Goal: Information Seeking & Learning: Learn about a topic

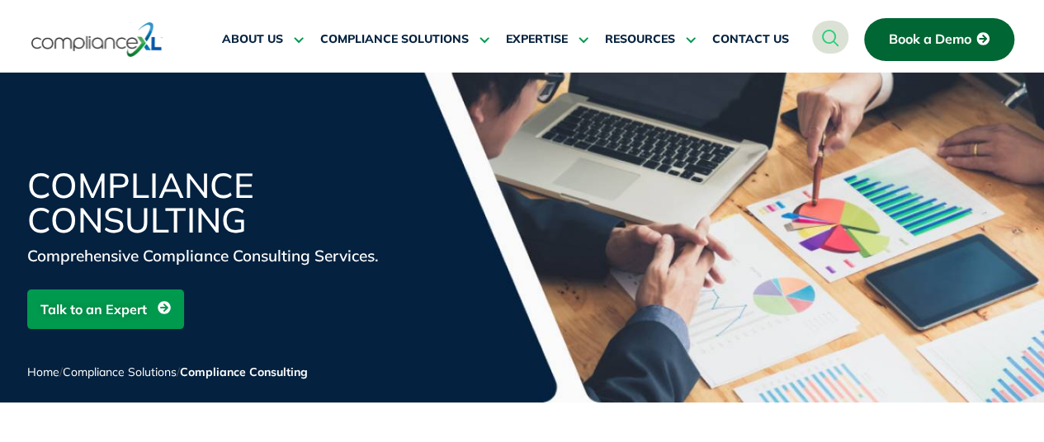
click at [29, 21] on div at bounding box center [117, 39] width 180 height 78
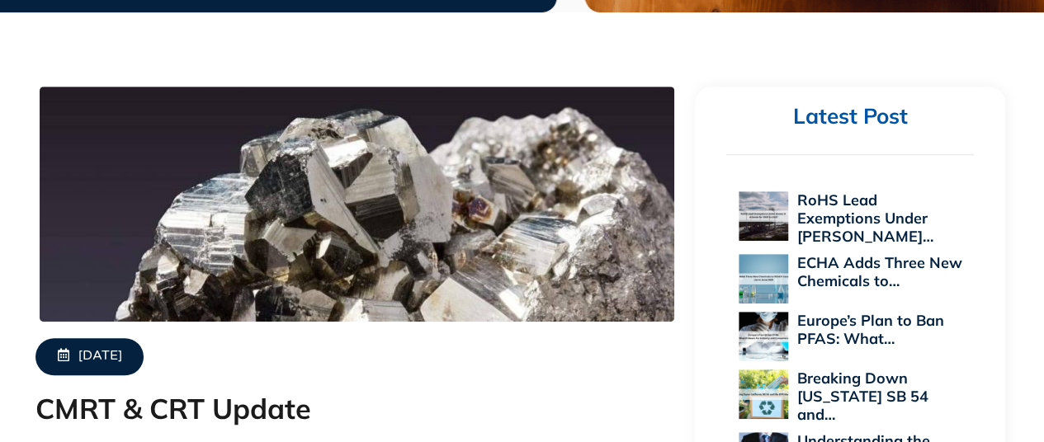
scroll to position [248, 0]
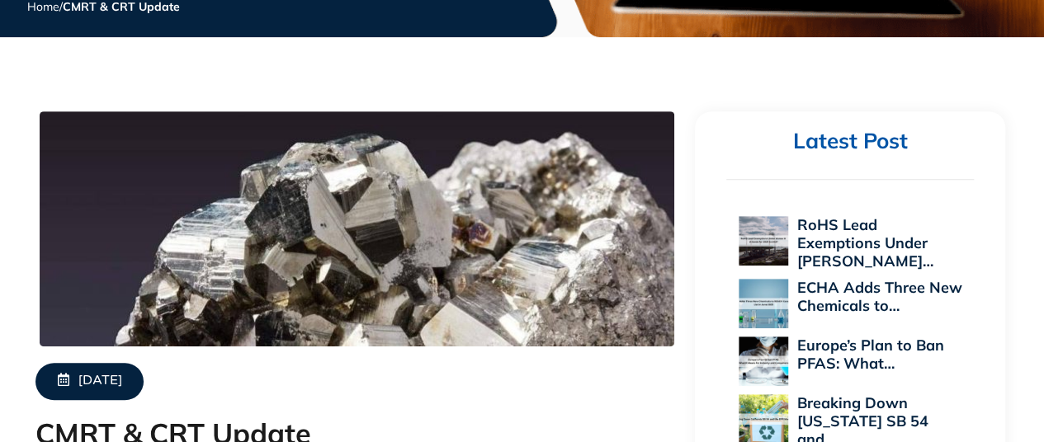
scroll to position [330, 0]
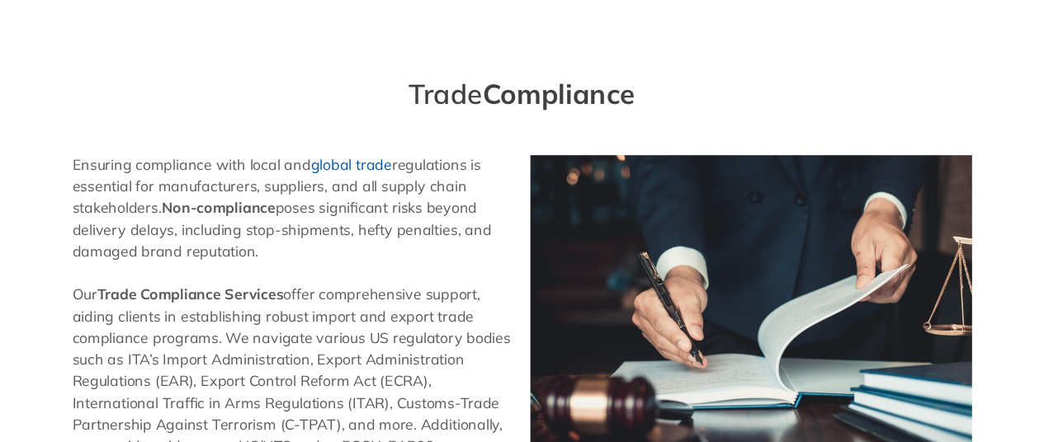
scroll to position [498, 0]
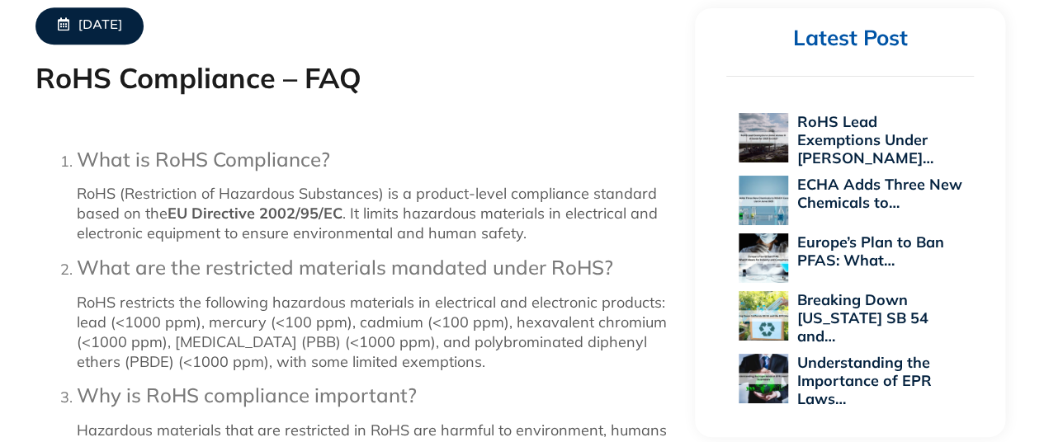
scroll to position [745, 0]
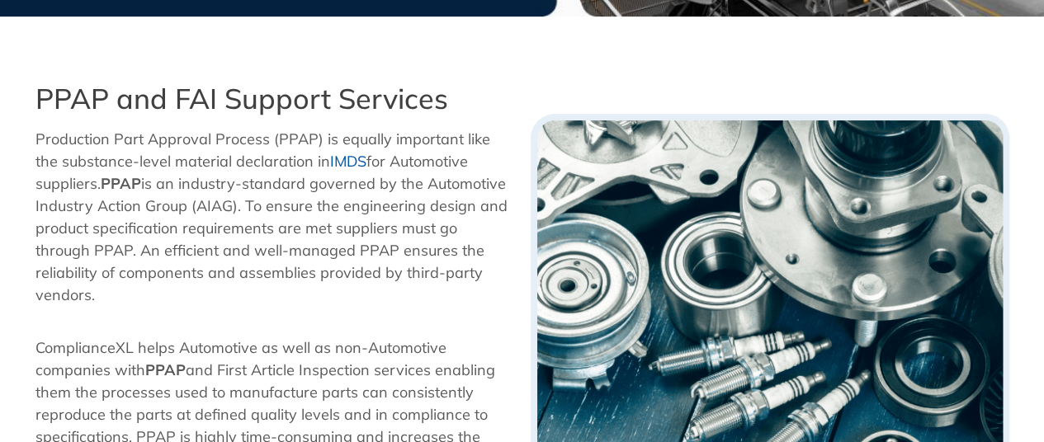
scroll to position [333, 0]
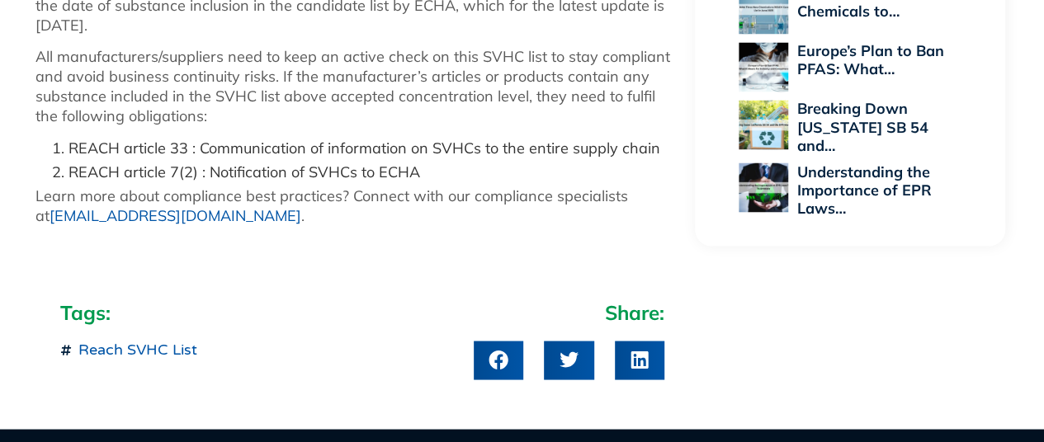
scroll to position [1324, 0]
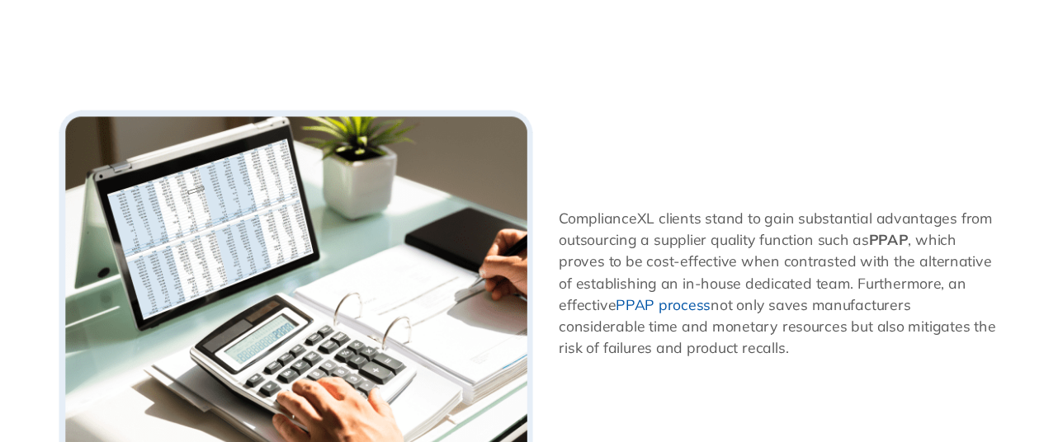
scroll to position [1073, 0]
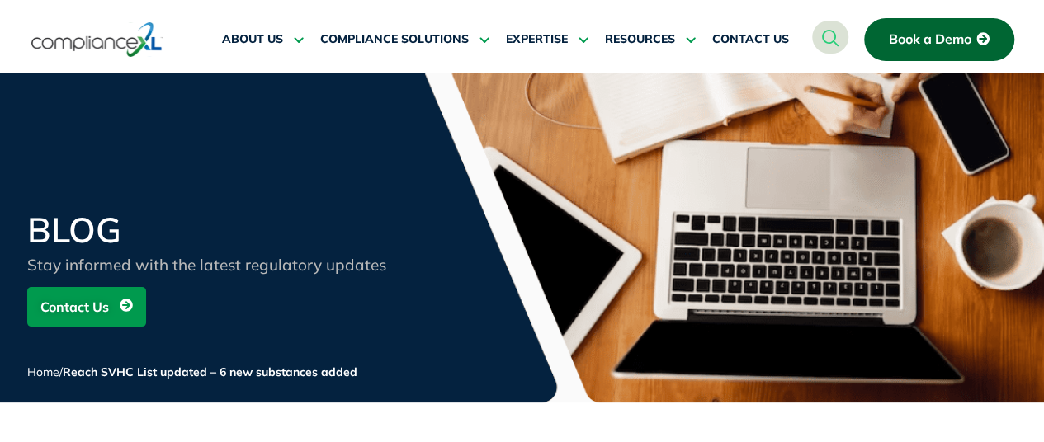
click at [195, 33] on div at bounding box center [117, 40] width 172 height 38
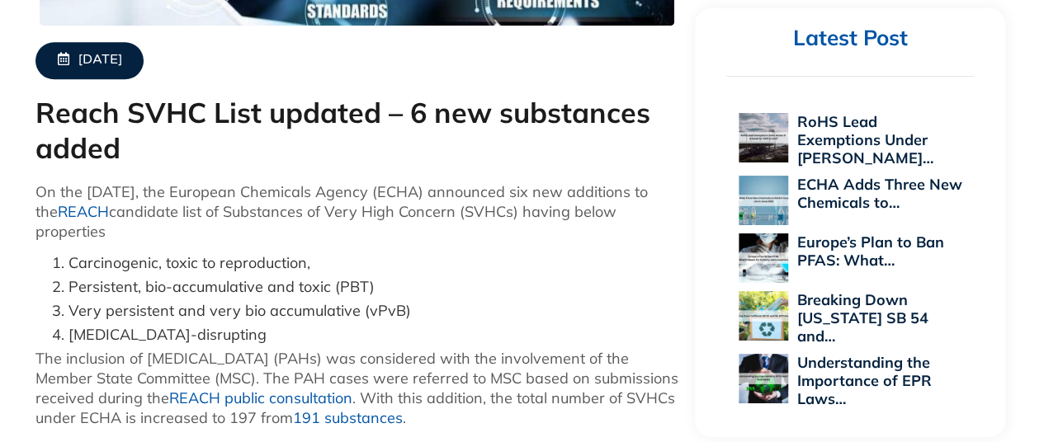
scroll to position [743, 0]
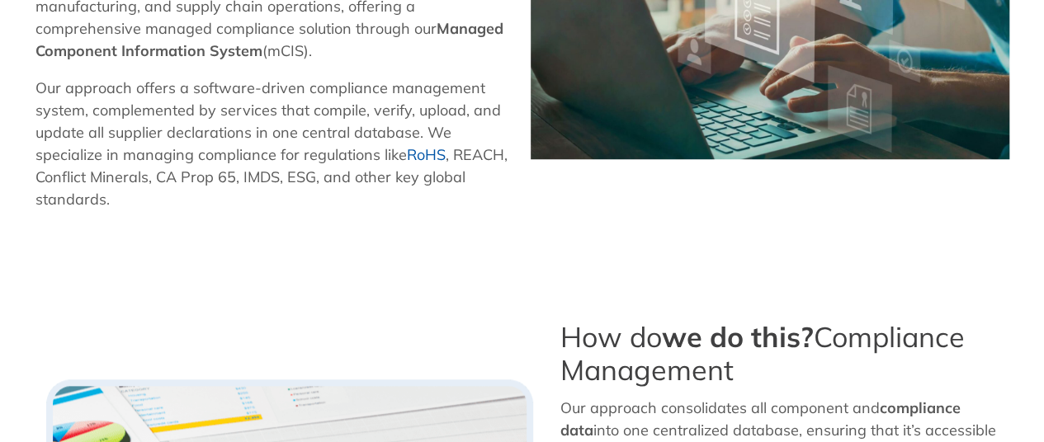
scroll to position [660, 0]
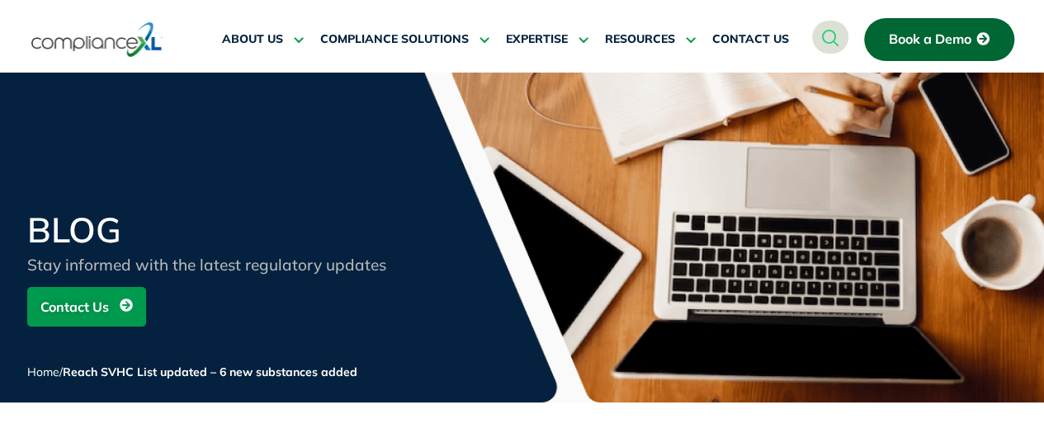
click at [178, 29] on div at bounding box center [117, 40] width 172 height 38
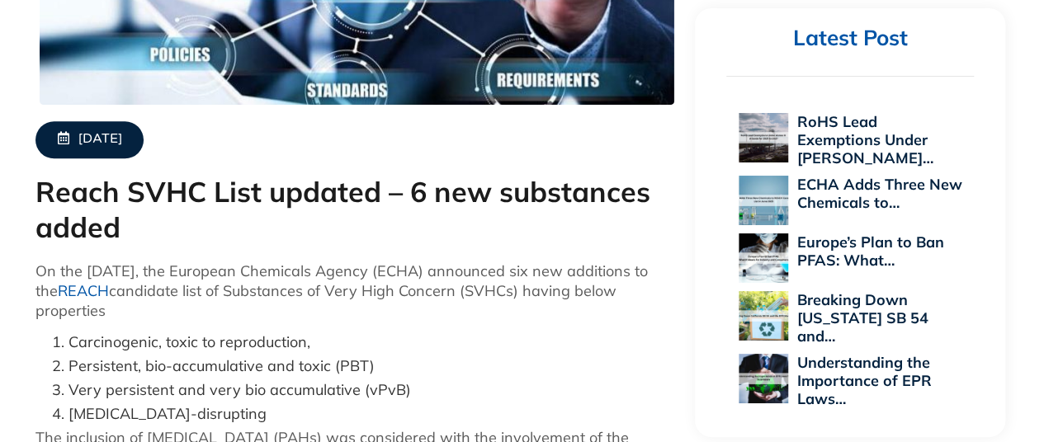
scroll to position [660, 0]
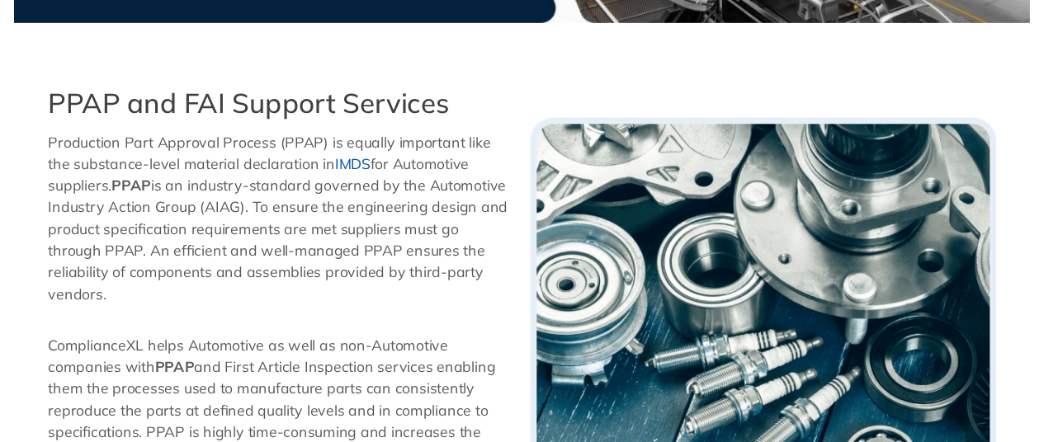
scroll to position [164, 0]
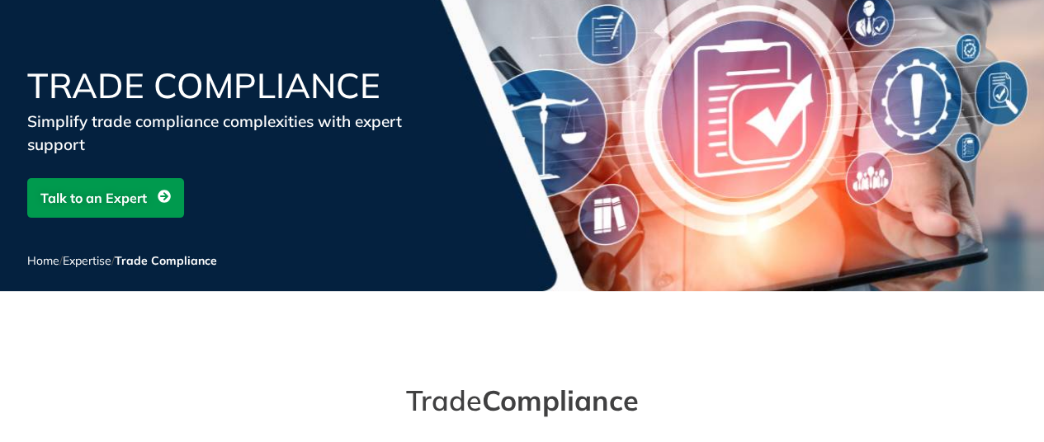
scroll to position [83, 0]
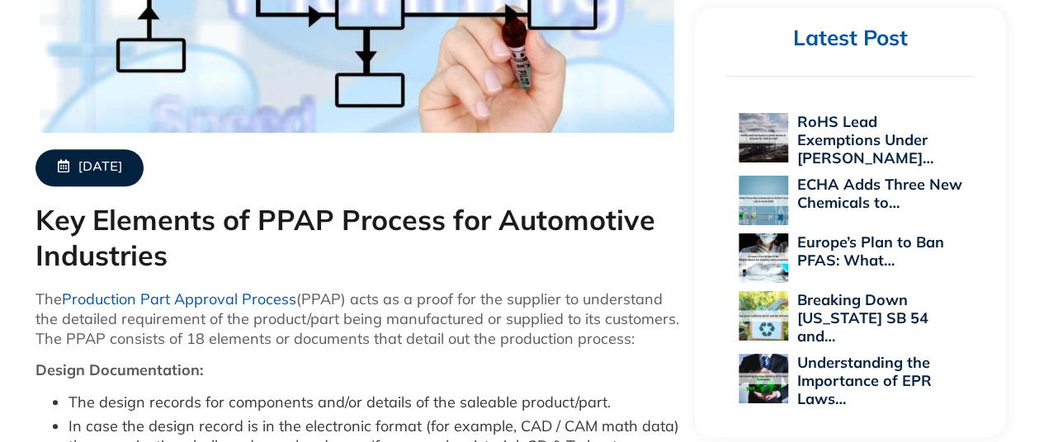
scroll to position [495, 0]
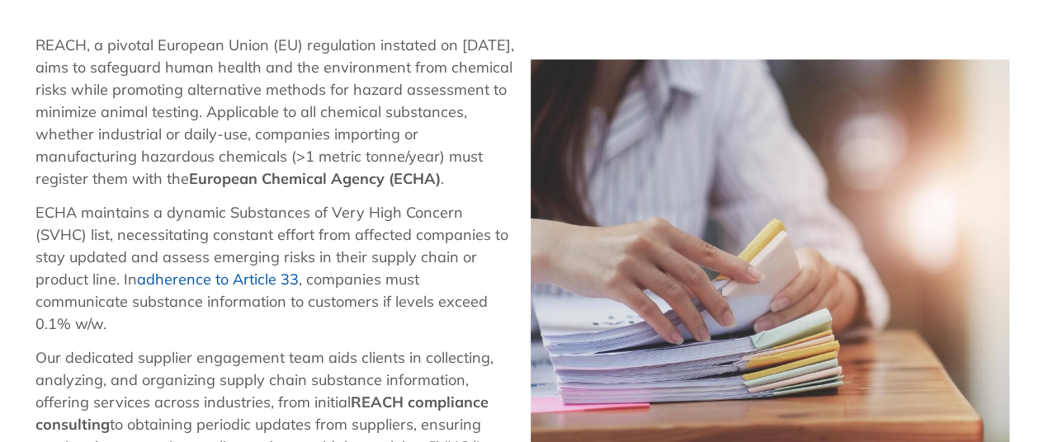
scroll to position [495, 0]
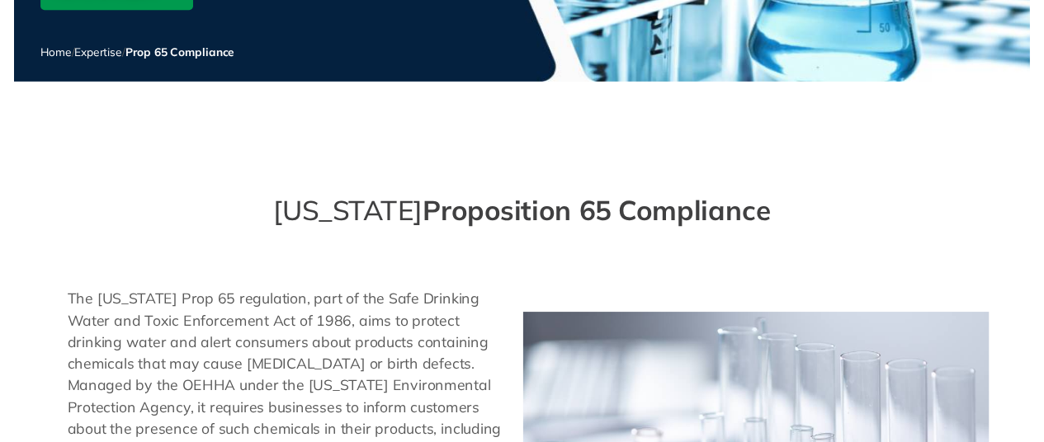
scroll to position [248, 0]
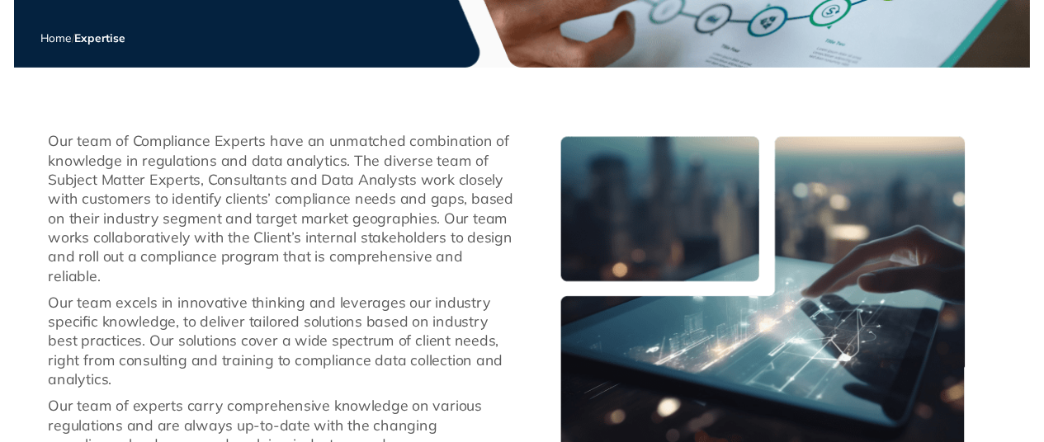
scroll to position [330, 0]
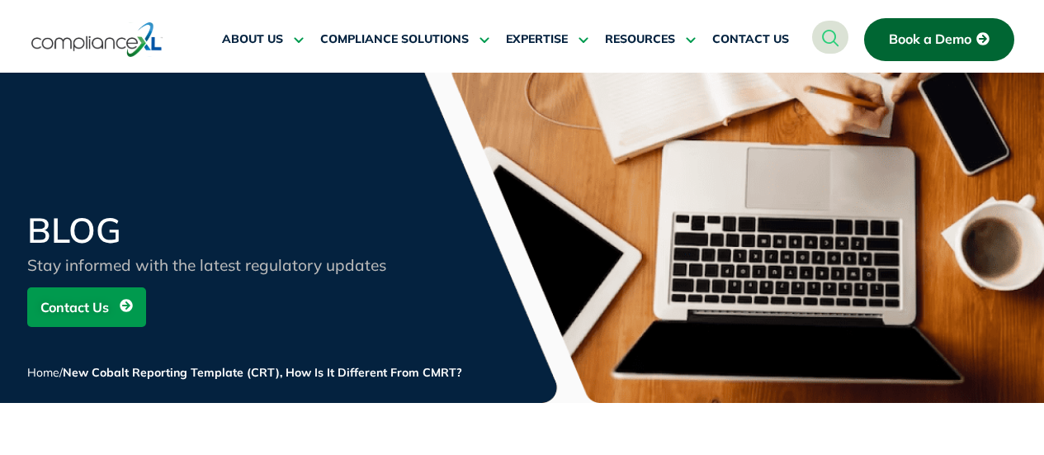
scroll to position [680, 0]
